Goal: Browse casually

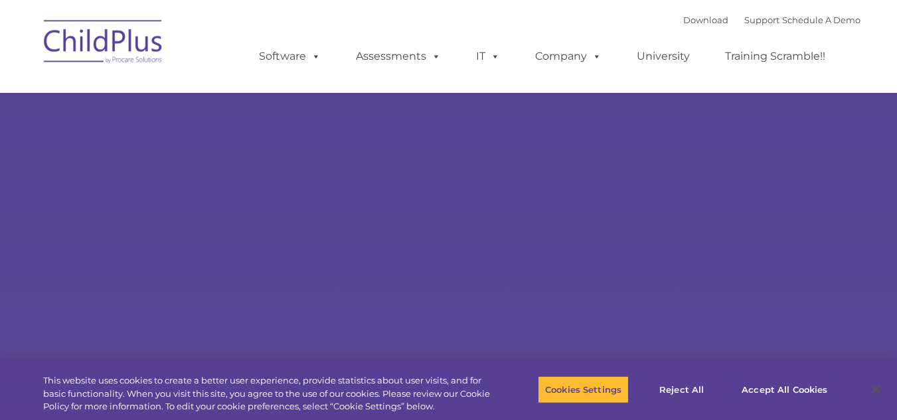
select select "MEDIUM"
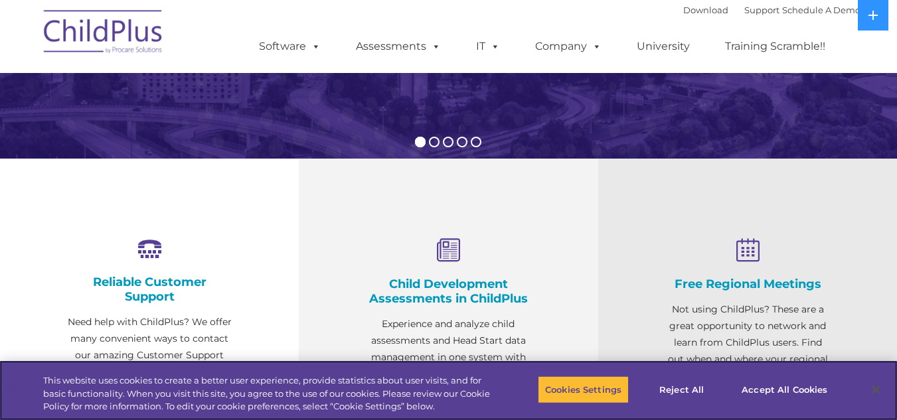
scroll to position [360, 0]
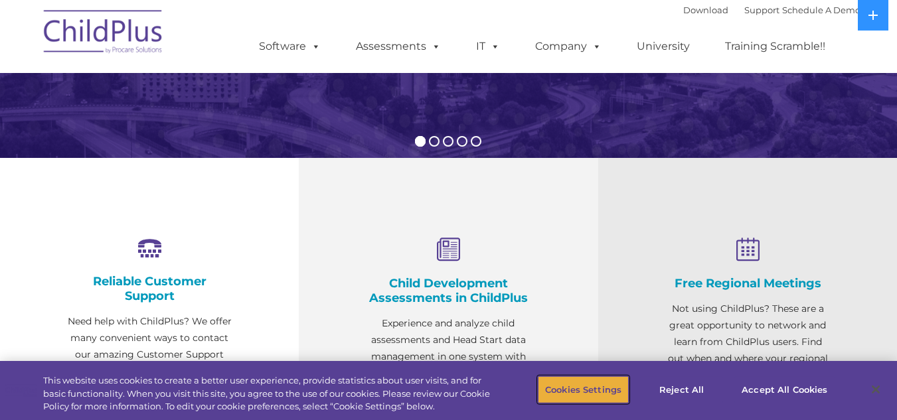
click at [579, 388] on button "Cookies Settings" at bounding box center [583, 390] width 91 height 28
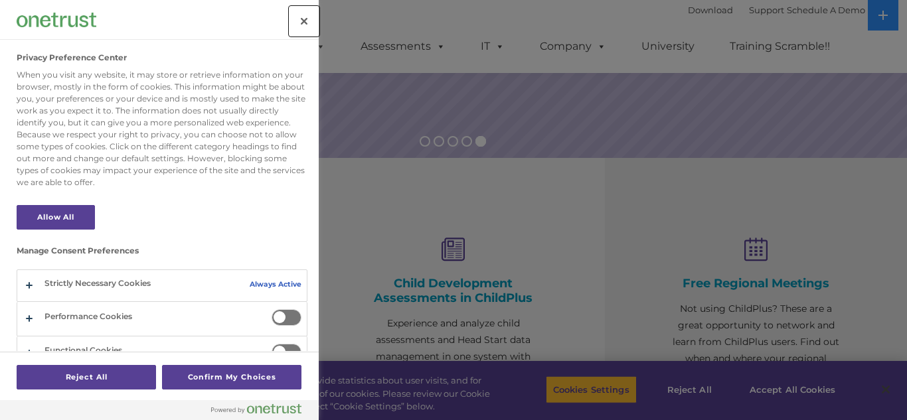
click at [311, 19] on button "Close" at bounding box center [303, 21] width 29 height 29
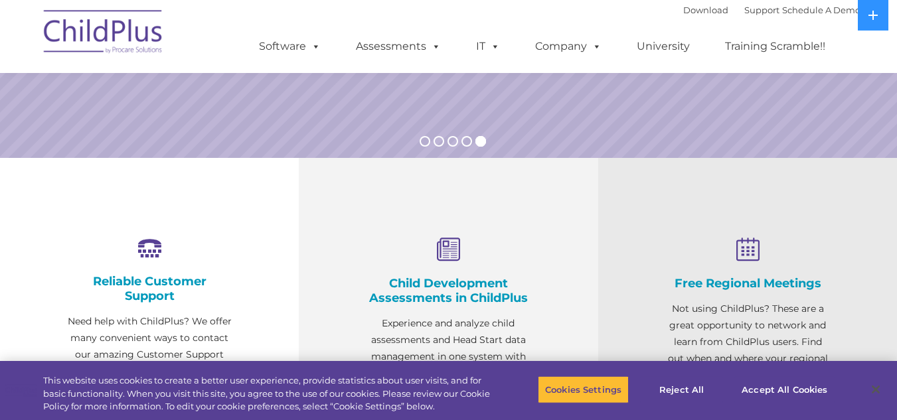
click at [122, 39] on img at bounding box center [103, 34] width 133 height 66
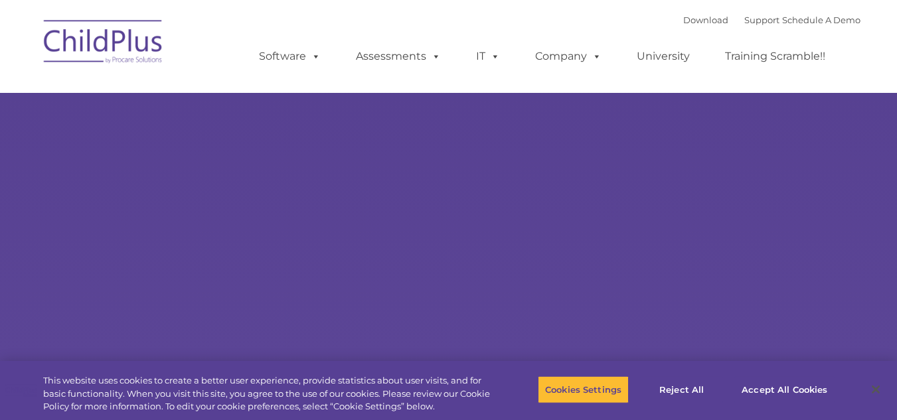
type input ""
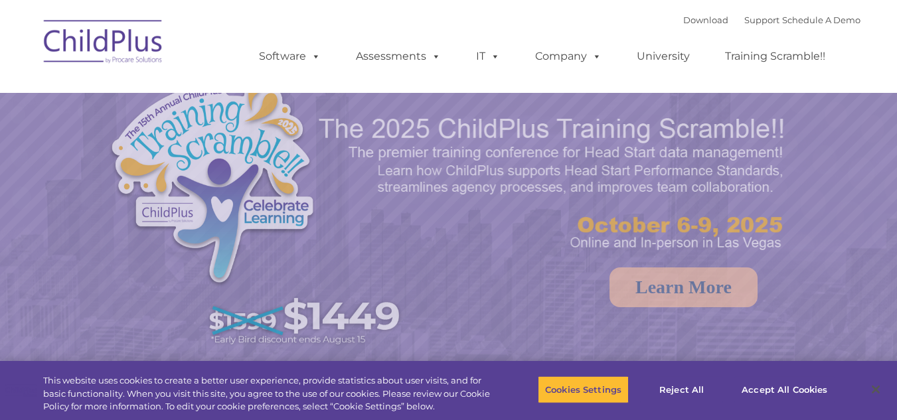
select select "MEDIUM"
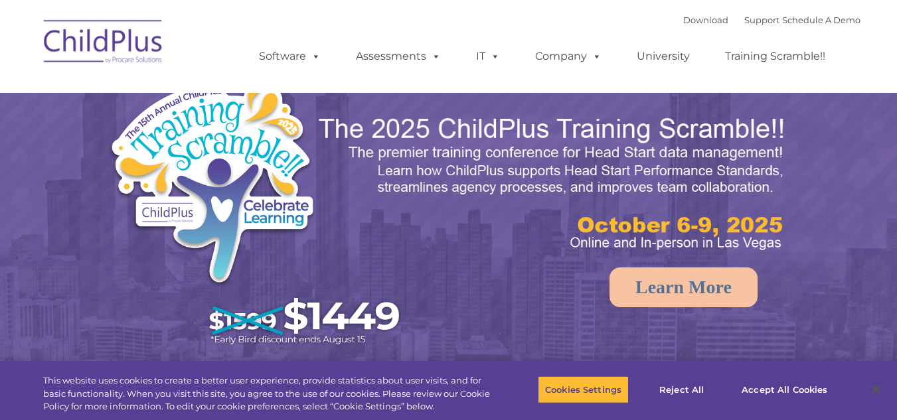
select select "MEDIUM"
